Goal: Information Seeking & Learning: Learn about a topic

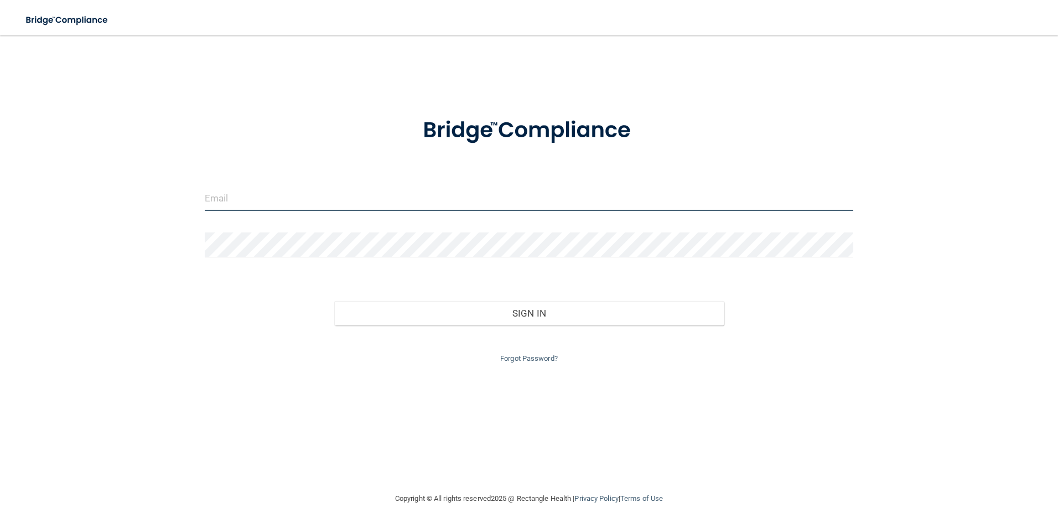
click at [266, 210] on input "email" at bounding box center [529, 198] width 649 height 25
type input "[EMAIL_ADDRESS][DOMAIN_NAME]"
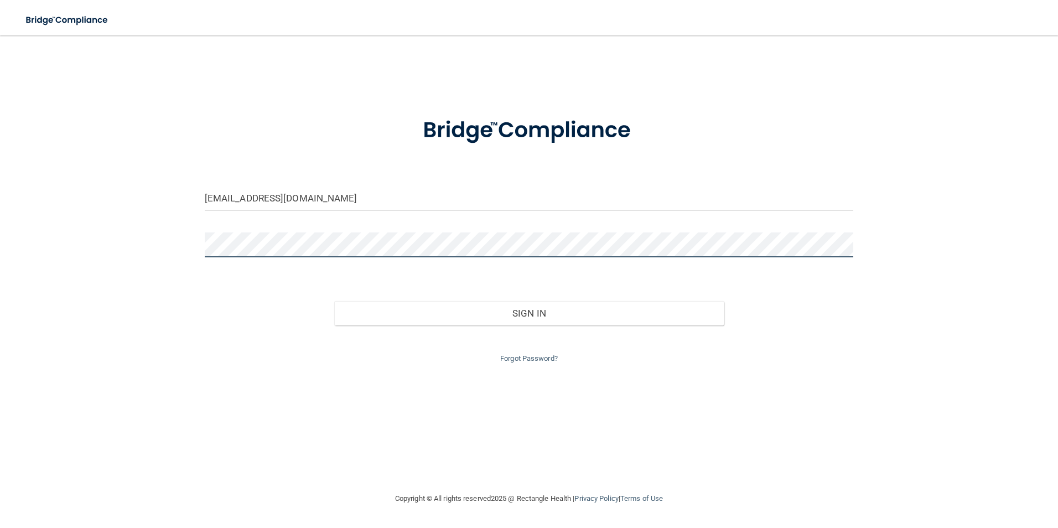
click at [334, 301] on button "Sign In" at bounding box center [529, 313] width 390 height 24
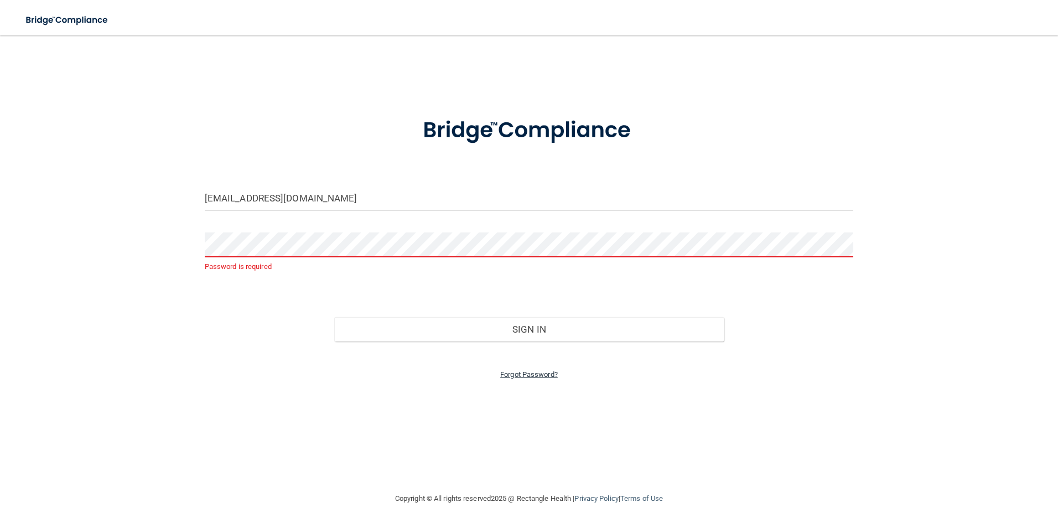
click at [532, 376] on link "Forgot Password?" at bounding box center [529, 374] width 58 height 8
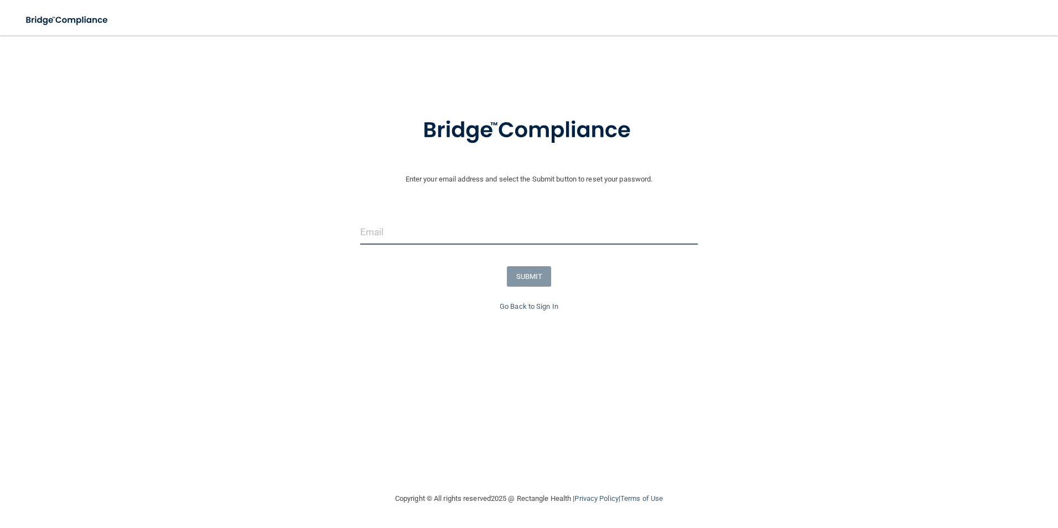
click at [411, 233] on input "email" at bounding box center [529, 232] width 338 height 25
click at [524, 309] on link "Go Back to Sign In" at bounding box center [529, 306] width 59 height 8
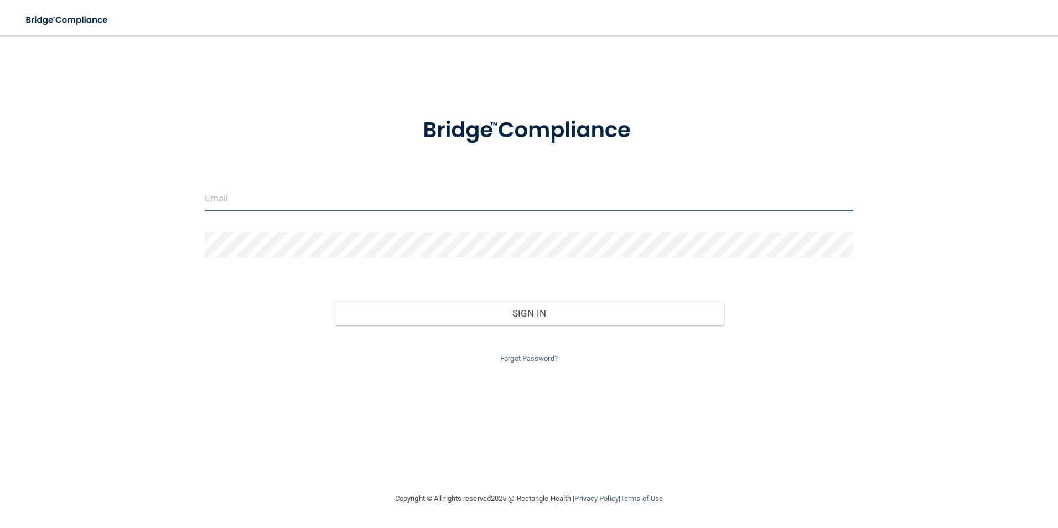
click at [325, 195] on input "email" at bounding box center [529, 198] width 649 height 25
type input "[PERSON_NAME][EMAIL_ADDRESS][DOMAIN_NAME]"
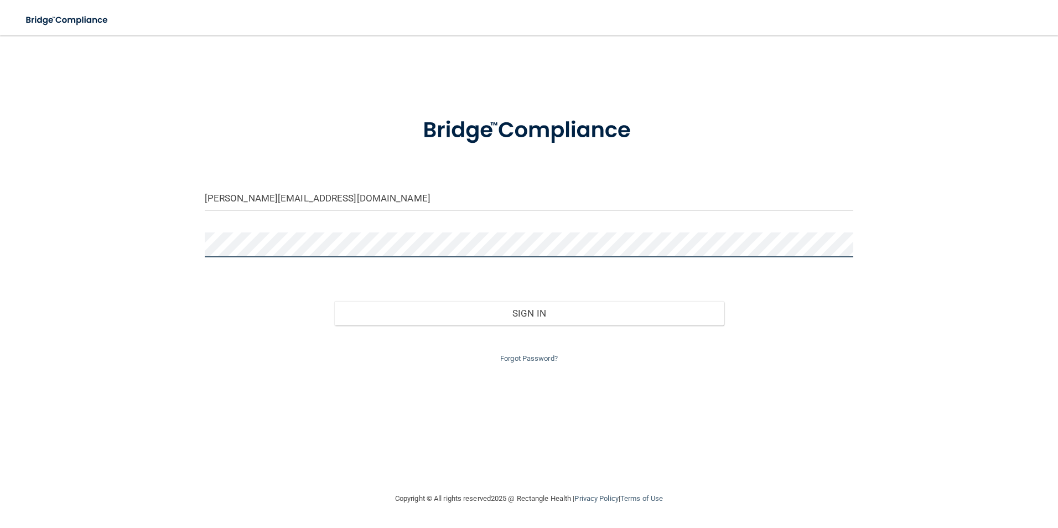
click at [334, 301] on button "Sign In" at bounding box center [529, 313] width 390 height 24
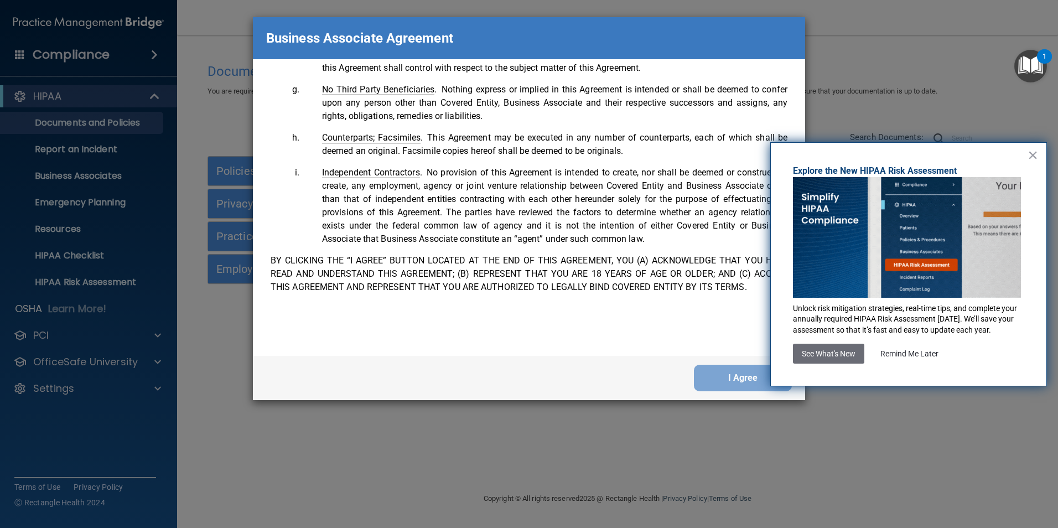
scroll to position [2257, 0]
click at [748, 380] on button "I Agree" at bounding box center [743, 378] width 98 height 27
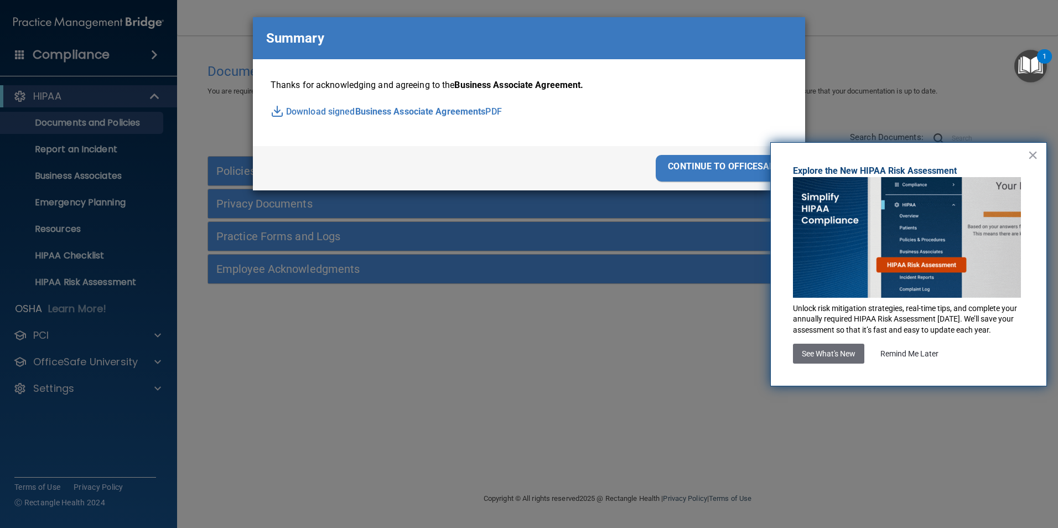
click at [708, 170] on div "continue to officesafe" at bounding box center [724, 168] width 136 height 27
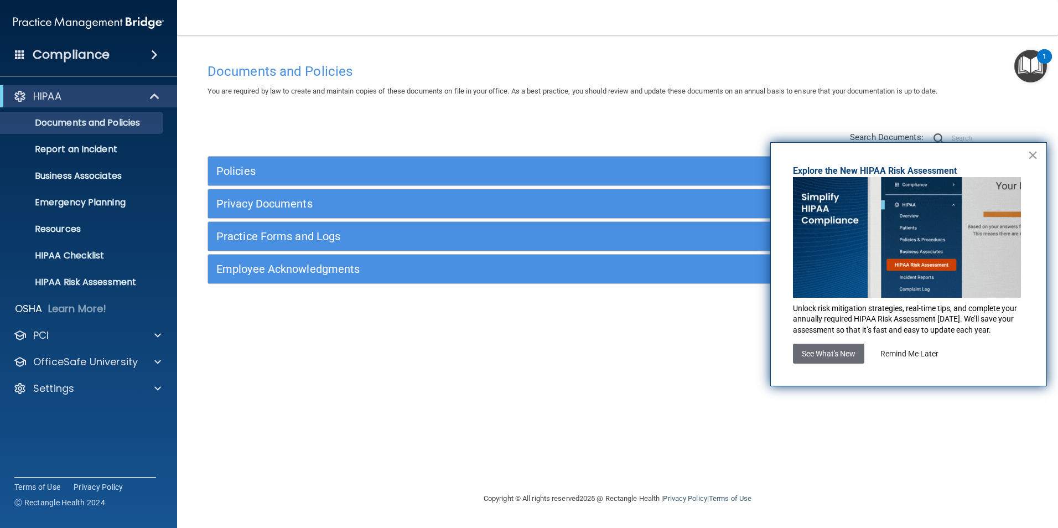
click at [1037, 154] on button "×" at bounding box center [1033, 155] width 11 height 18
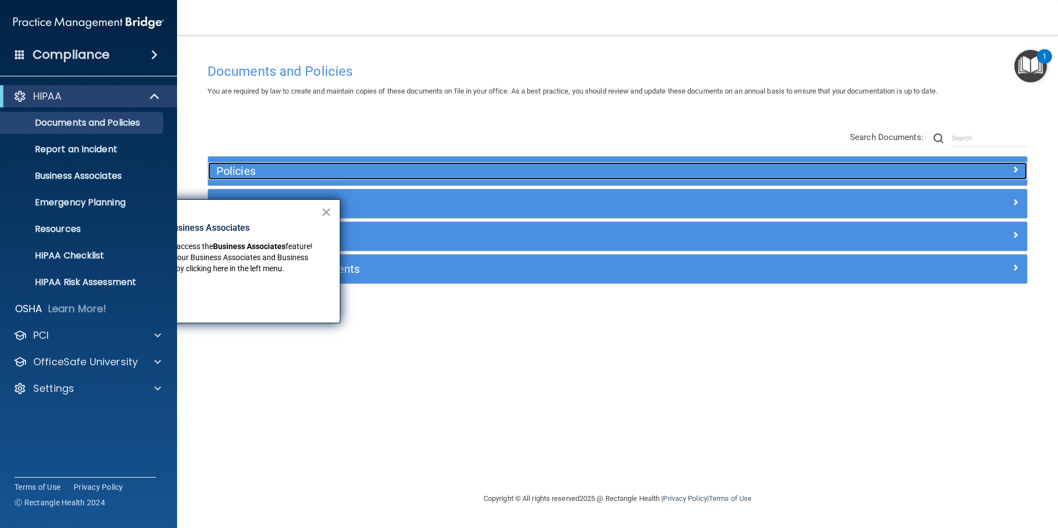
click at [435, 167] on h5 "Policies" at bounding box center [515, 171] width 598 height 12
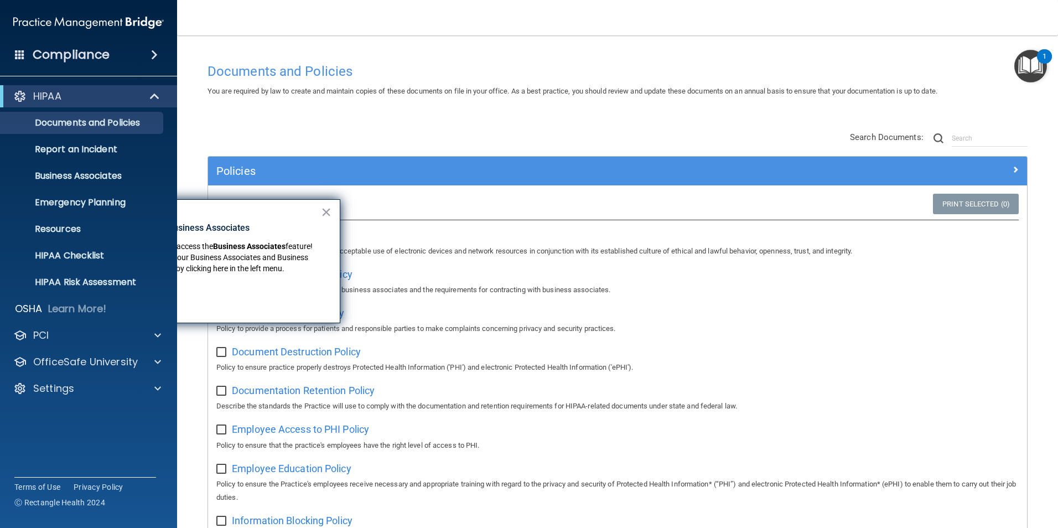
click at [817, 312] on div "Complaint Process Policy Policy to provide a process for patients and responsib…" at bounding box center [617, 320] width 802 height 32
click at [331, 210] on div "× New Location for Business Associates We've made it easier to access the Busin…" at bounding box center [208, 261] width 266 height 124
click at [325, 208] on button "×" at bounding box center [326, 212] width 11 height 18
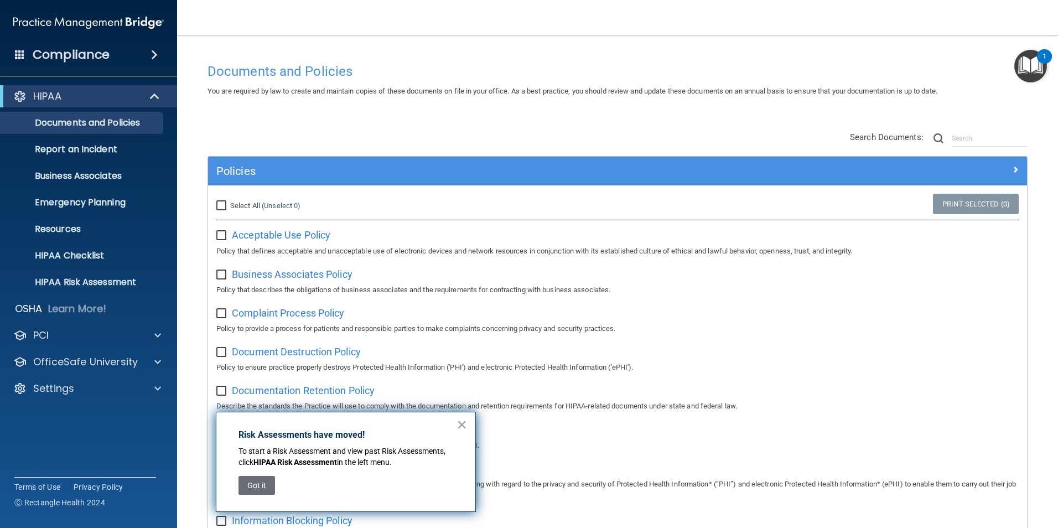
click at [224, 206] on input "Select All (Unselect 0) Unselect All" at bounding box center [222, 205] width 13 height 9
checkbox input "true"
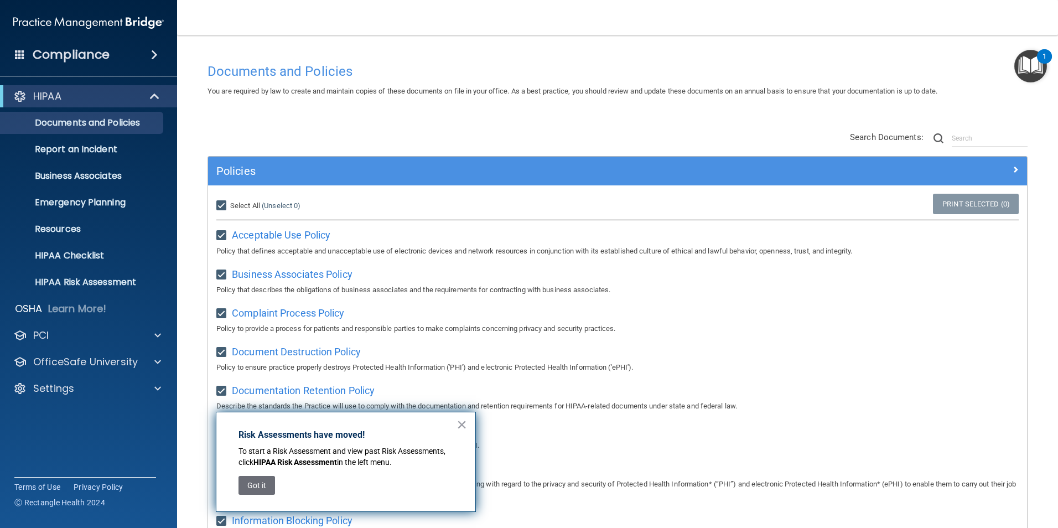
checkbox input "true"
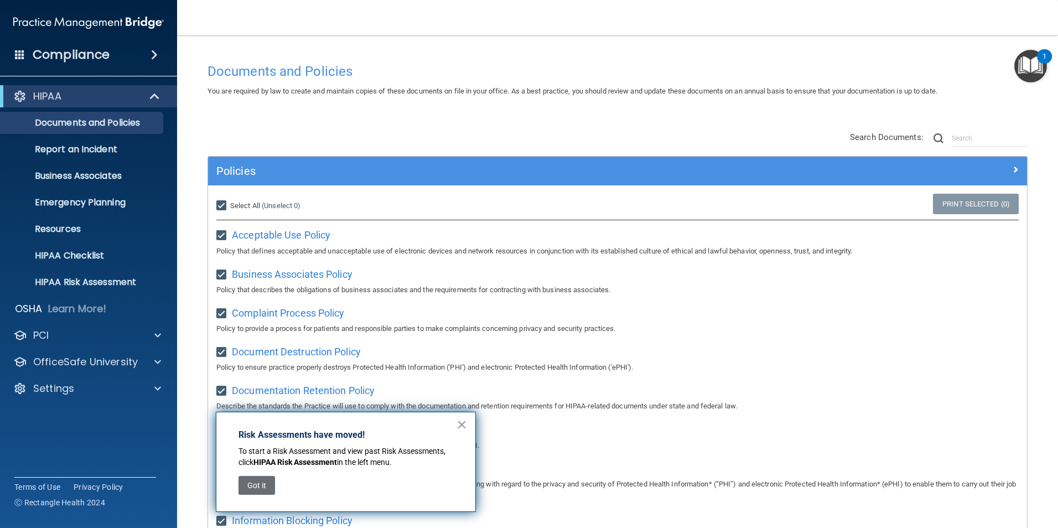
checkbox input "true"
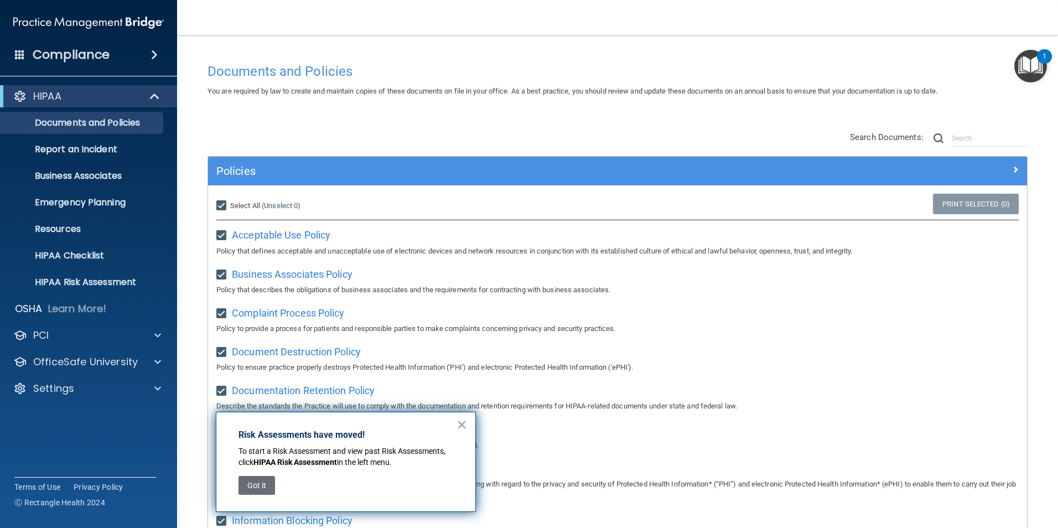
checkbox input "true"
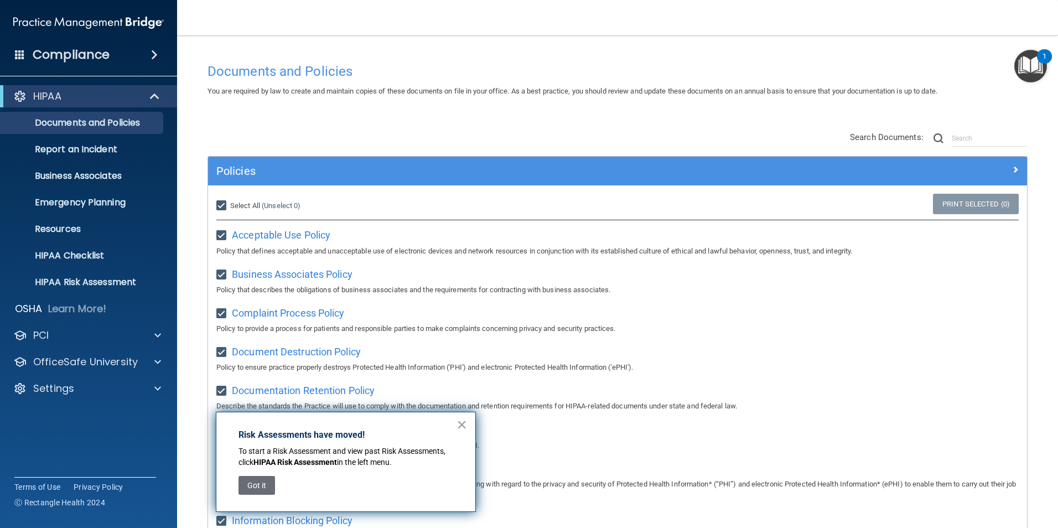
checkbox input "true"
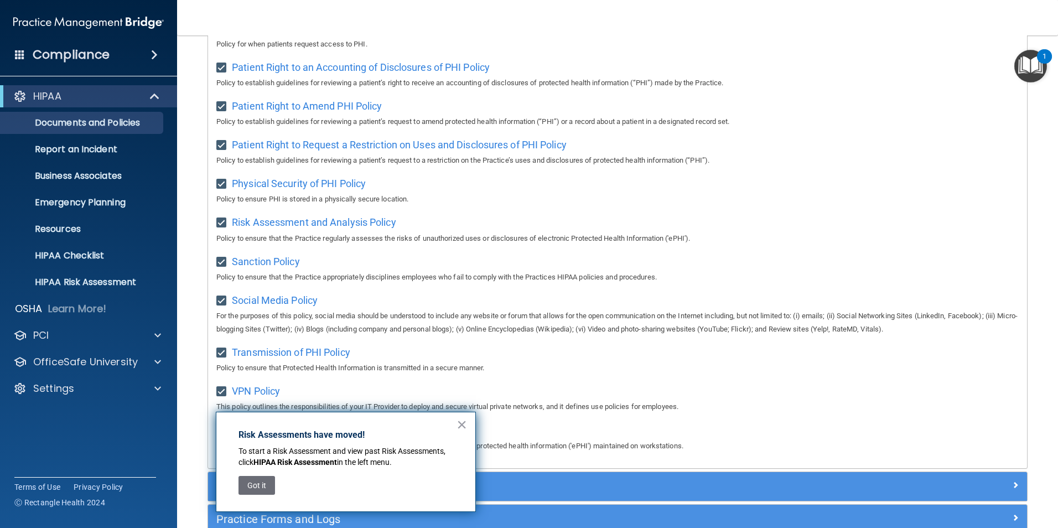
scroll to position [716, 0]
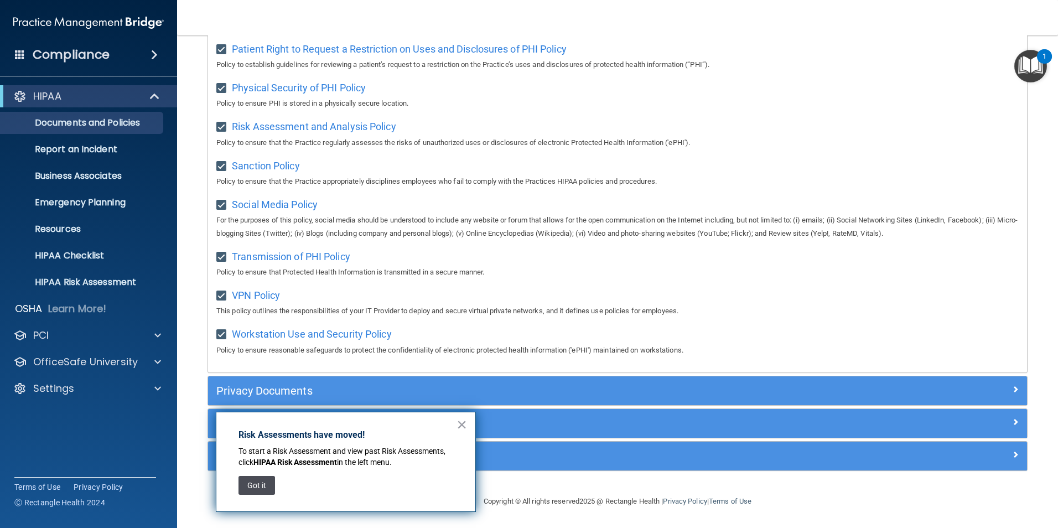
click at [259, 489] on button "Got it" at bounding box center [257, 485] width 37 height 19
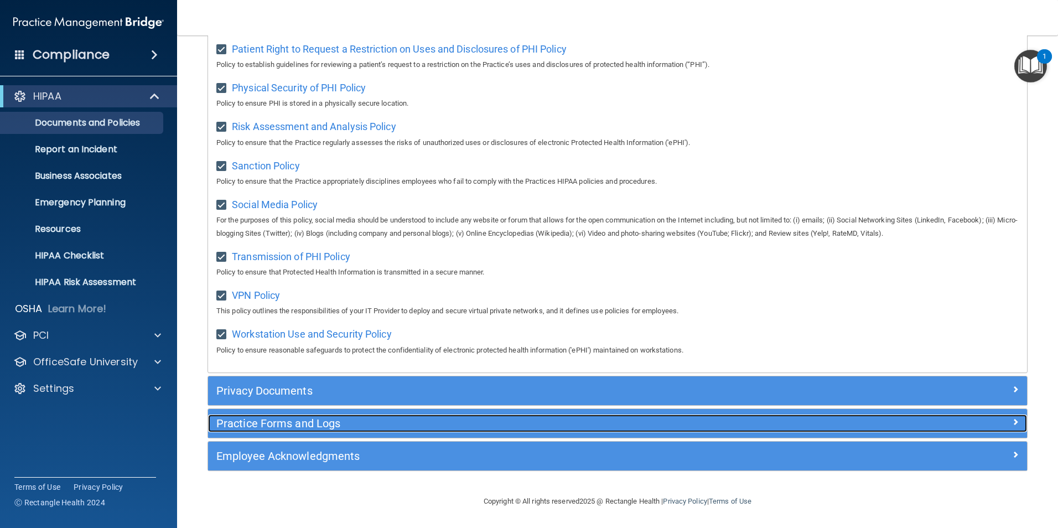
click at [283, 421] on h5 "Practice Forms and Logs" at bounding box center [515, 423] width 598 height 12
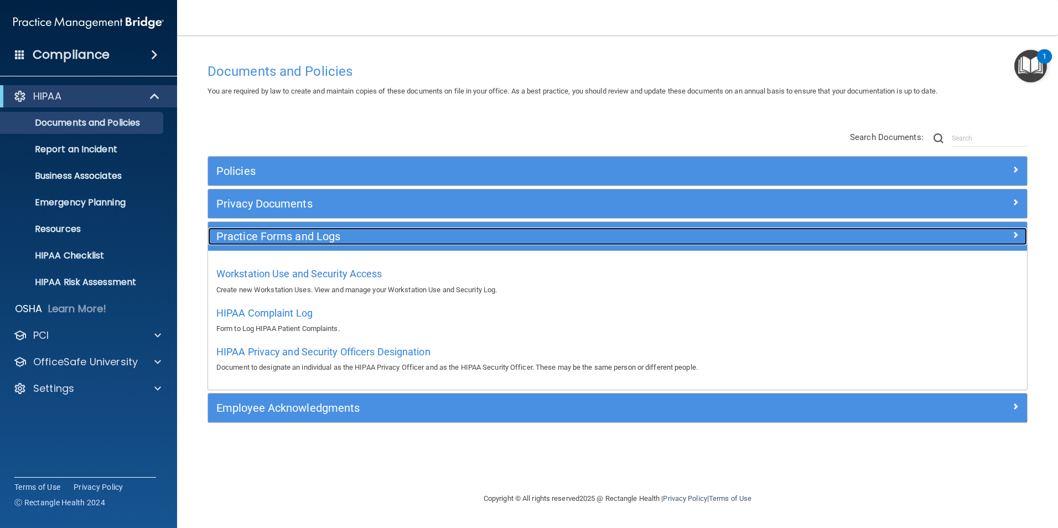
scroll to position [0, 0]
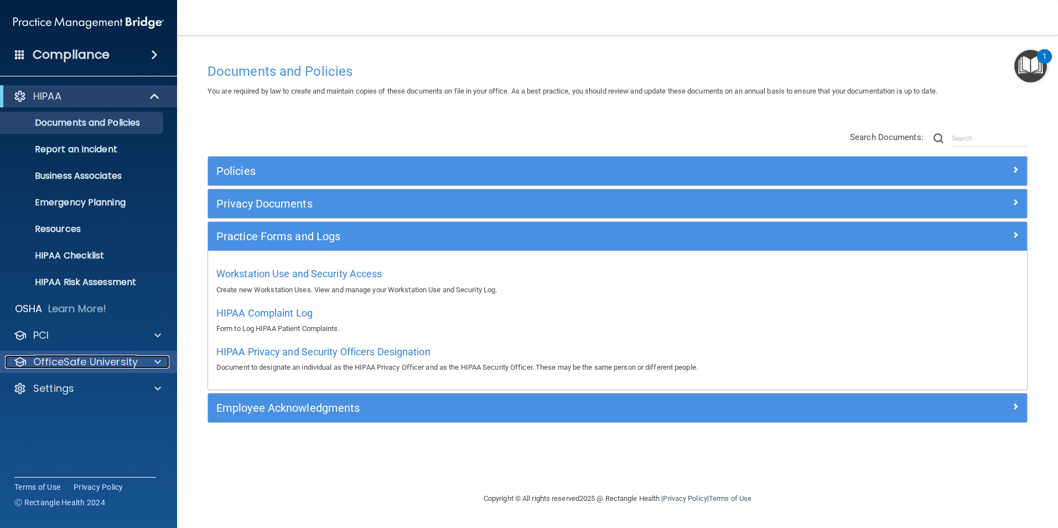
click at [100, 365] on p "OfficeSafe University" at bounding box center [85, 361] width 105 height 13
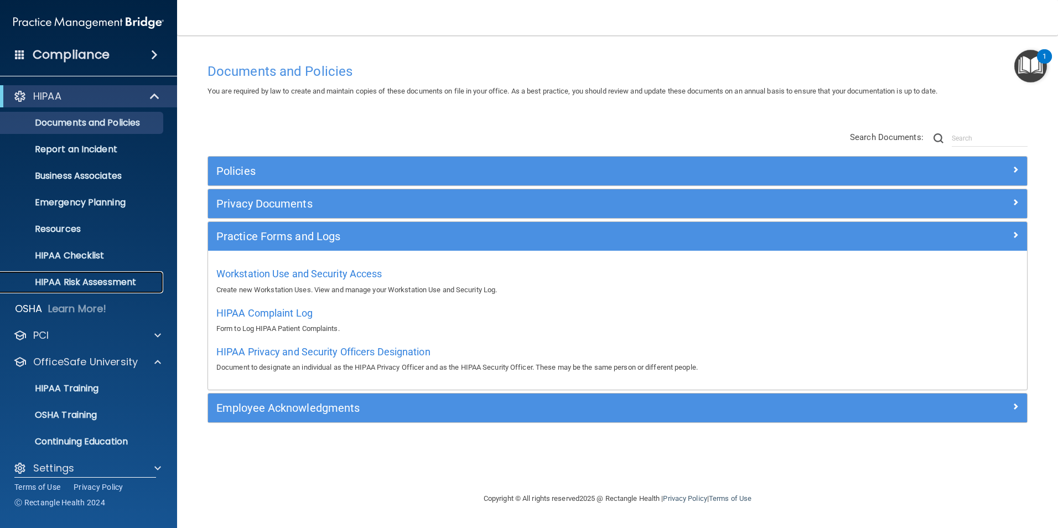
click at [96, 286] on p "HIPAA Risk Assessment" at bounding box center [82, 282] width 151 height 11
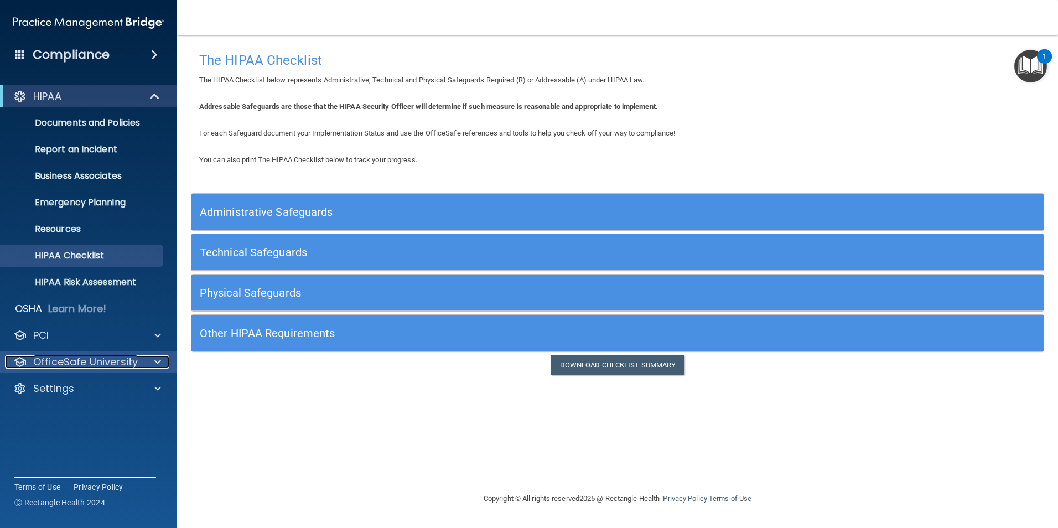
click at [83, 360] on p "OfficeSafe University" at bounding box center [85, 361] width 105 height 13
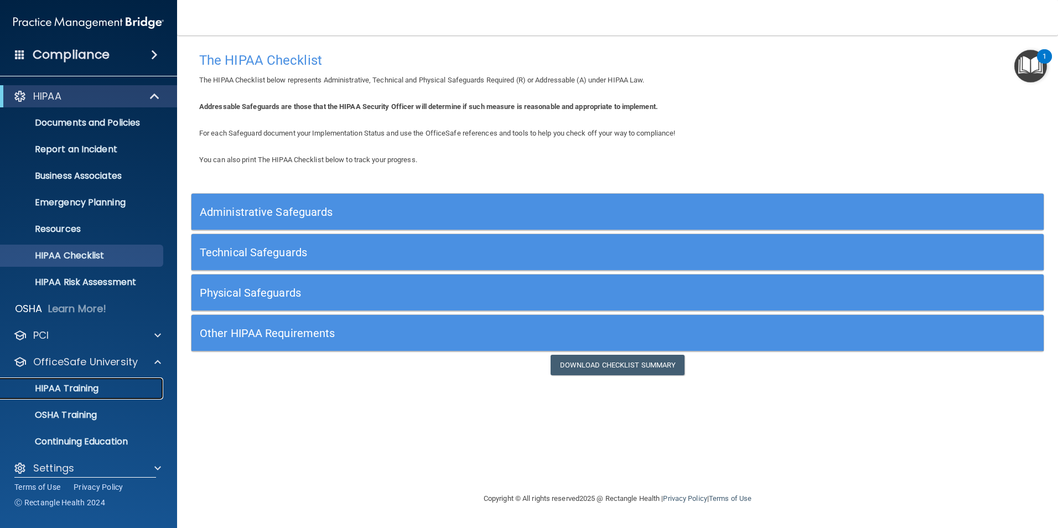
click at [85, 385] on p "HIPAA Training" at bounding box center [52, 388] width 91 height 11
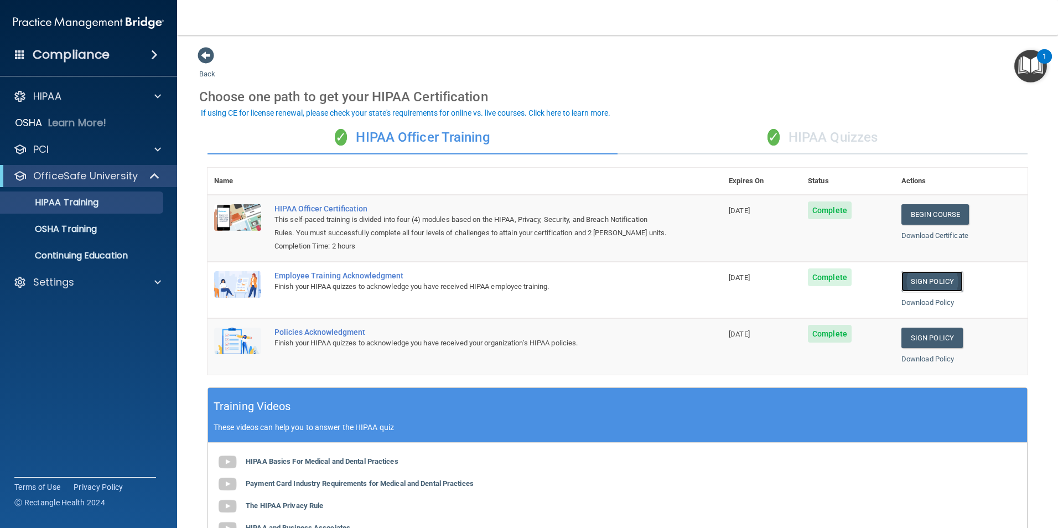
click at [924, 281] on link "Sign Policy" at bounding box center [931, 281] width 61 height 20
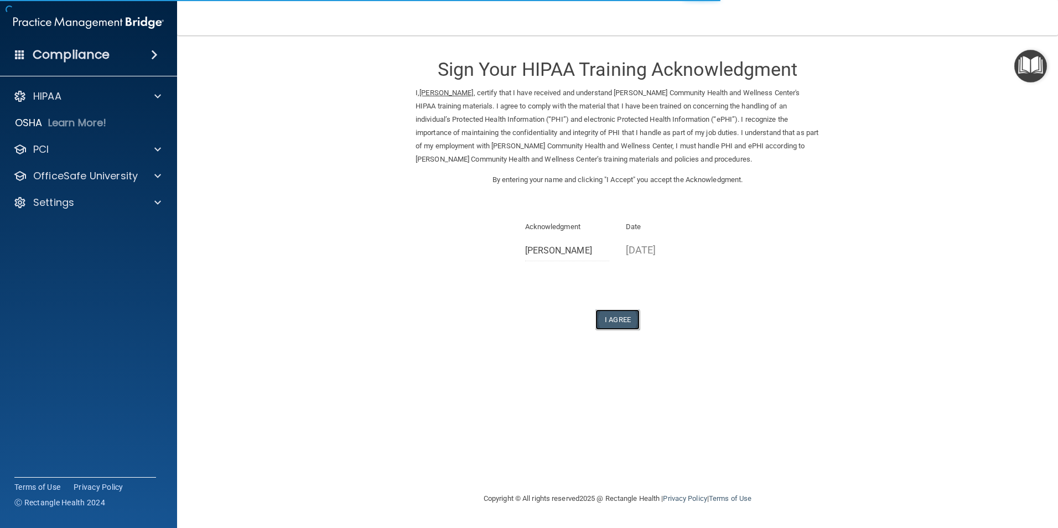
click at [624, 315] on button "I Agree" at bounding box center [617, 319] width 44 height 20
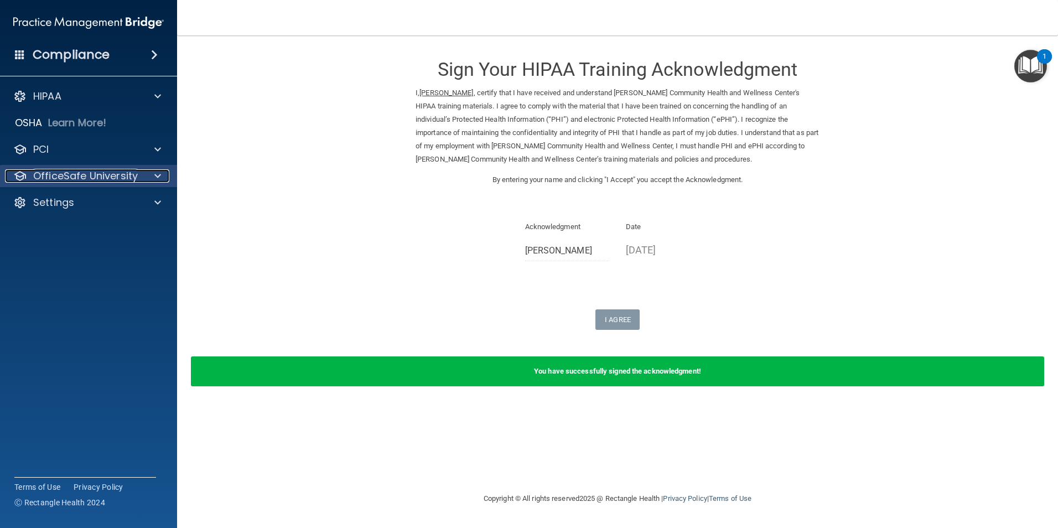
click at [131, 174] on p "OfficeSafe University" at bounding box center [85, 175] width 105 height 13
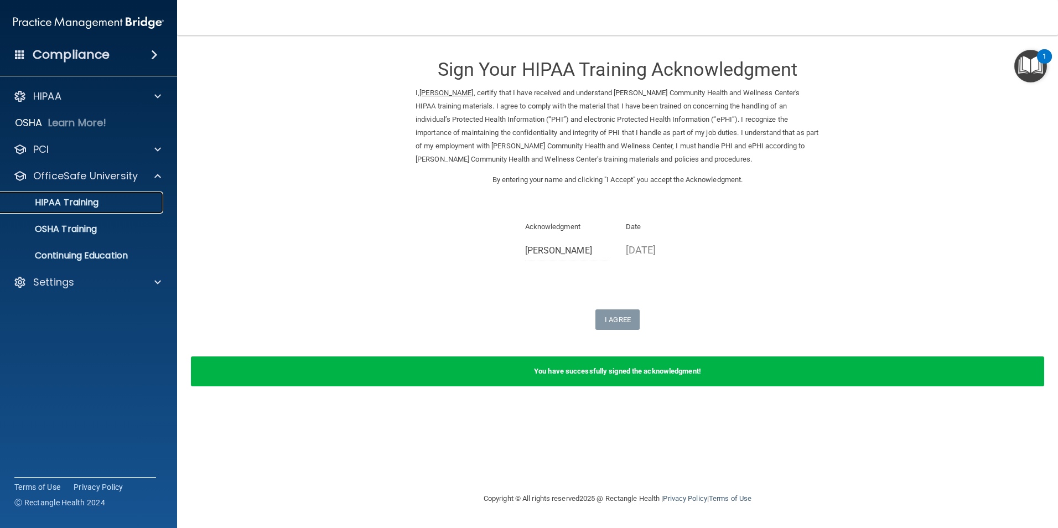
click at [68, 208] on p "HIPAA Training" at bounding box center [52, 202] width 91 height 11
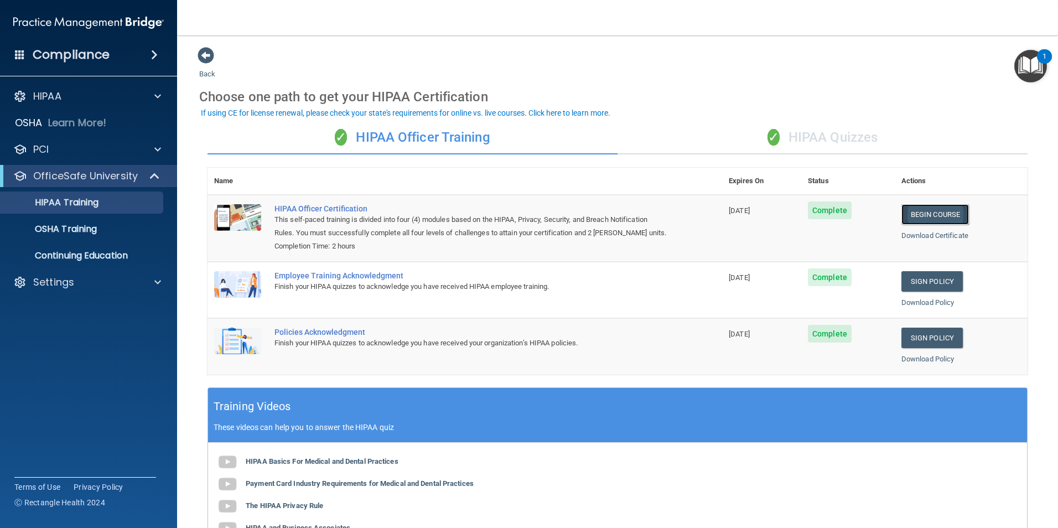
click at [915, 215] on link "Begin Course" at bounding box center [935, 214] width 68 height 20
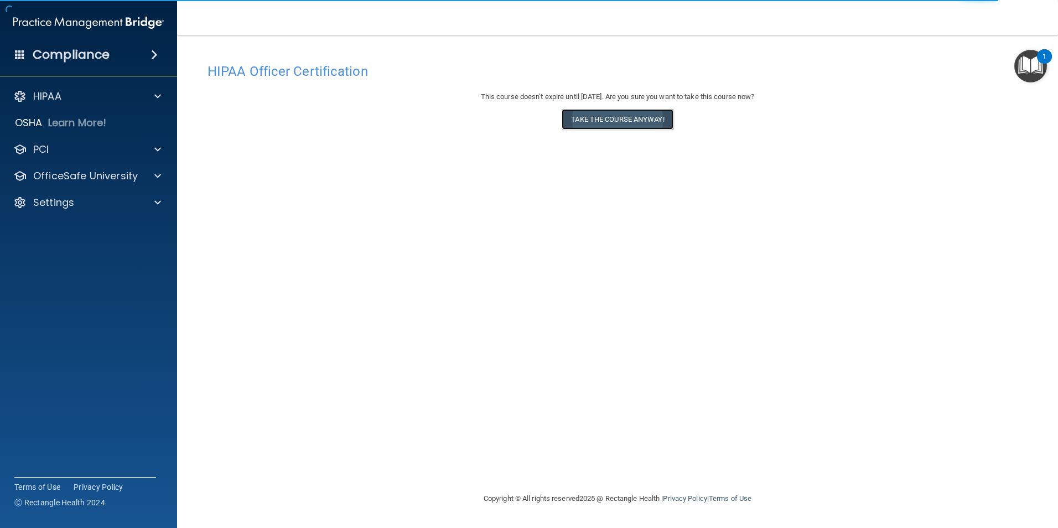
click at [603, 121] on button "Take the course anyway!" at bounding box center [617, 119] width 111 height 20
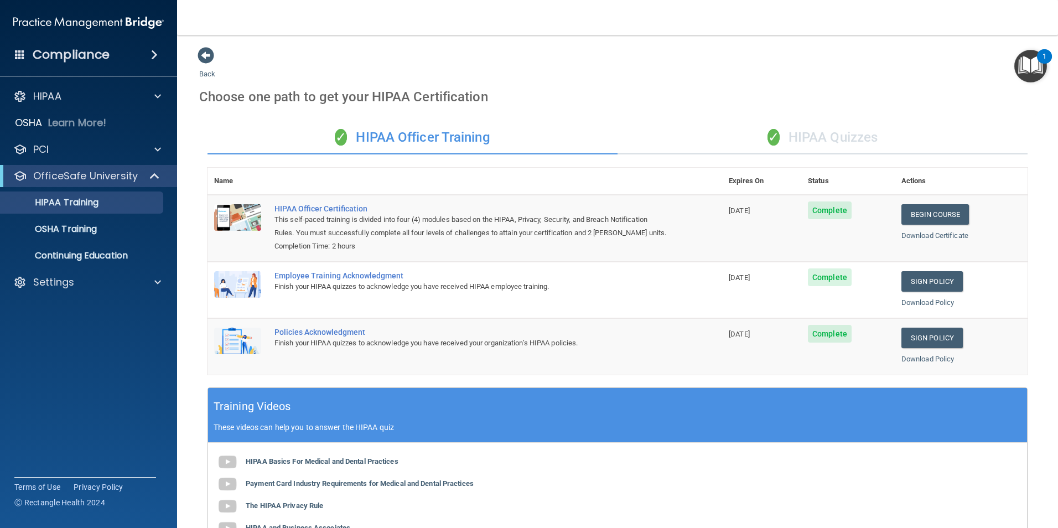
scroll to position [204, 0]
